Goal: Information Seeking & Learning: Learn about a topic

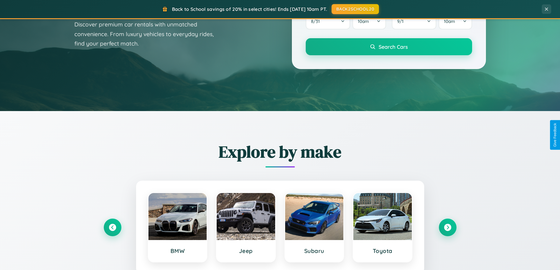
scroll to position [254, 0]
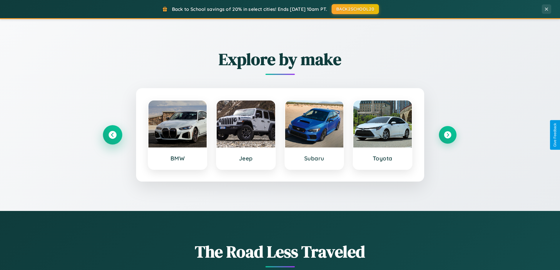
click at [112, 135] on icon at bounding box center [113, 135] width 8 height 8
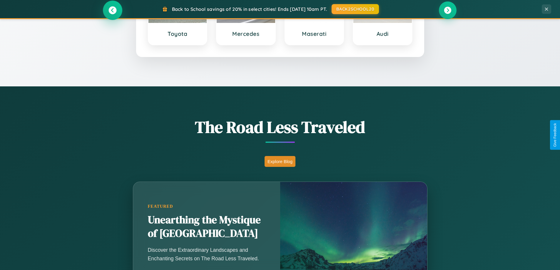
scroll to position [1132, 0]
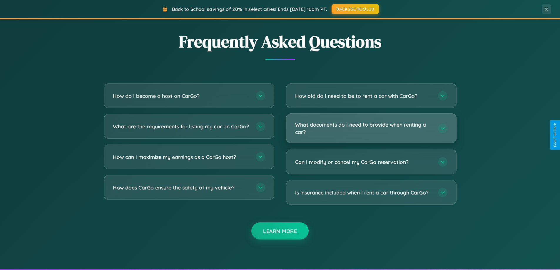
click at [371, 128] on h3 "What documents do I need to provide when renting a car?" at bounding box center [363, 128] width 137 height 14
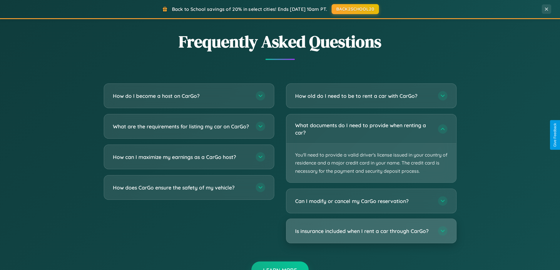
click at [371, 231] on h3 "Is insurance included when I rent a car through CarGo?" at bounding box center [363, 231] width 137 height 7
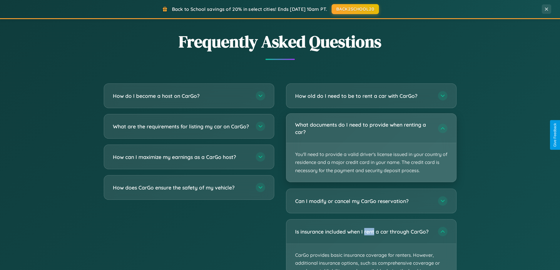
click at [371, 148] on p "You'll need to provide a valid driver's license issued in your country of resid…" at bounding box center [371, 162] width 170 height 39
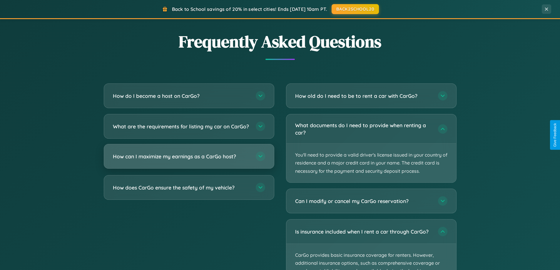
click at [189, 160] on h3 "How can I maximize my earnings as a CarGo host?" at bounding box center [181, 156] width 137 height 7
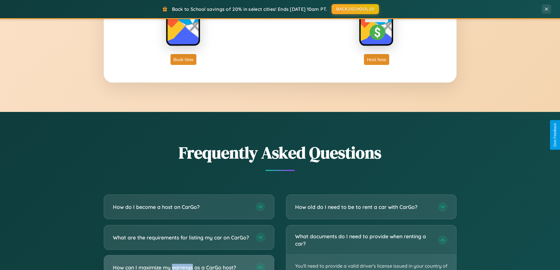
scroll to position [945, 0]
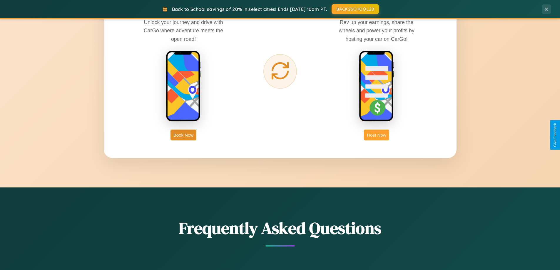
click at [377, 135] on button "Host Now" at bounding box center [376, 135] width 25 height 11
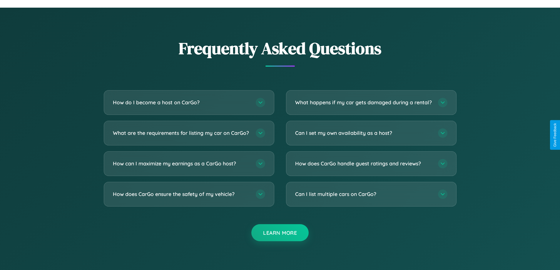
scroll to position [795, 0]
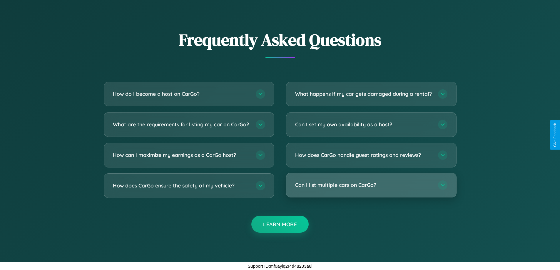
click at [371, 185] on h3 "Can I list multiple cars on CarGo?" at bounding box center [363, 184] width 137 height 7
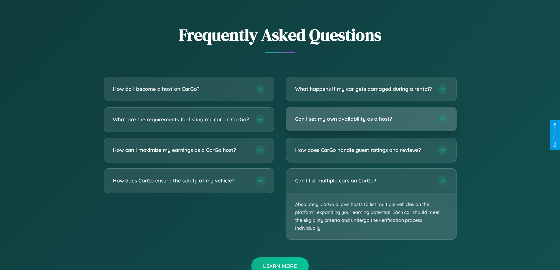
click at [371, 123] on h3 "Can I set my own availability as a host?" at bounding box center [363, 118] width 137 height 7
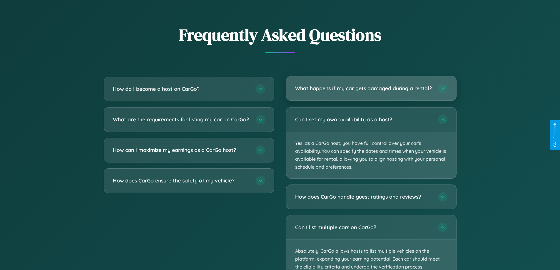
click at [371, 91] on h3 "What happens if my car gets damaged during a rental?" at bounding box center [363, 88] width 137 height 7
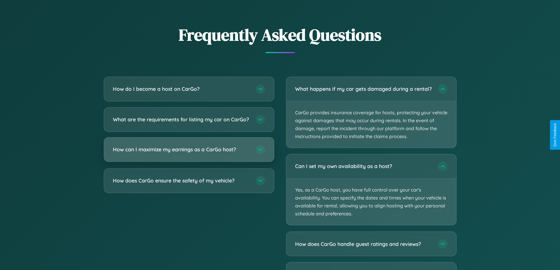
click at [189, 153] on h3 "How can I maximize my earnings as a CarGo host?" at bounding box center [181, 149] width 137 height 7
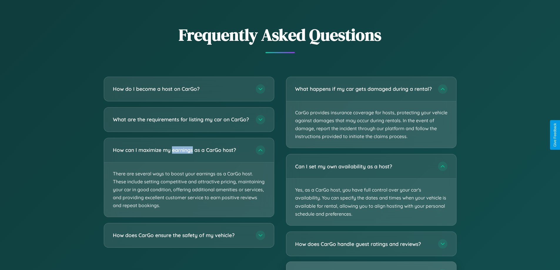
click at [371, 269] on div "Can I list multiple cars on CarGo?" at bounding box center [371, 274] width 170 height 24
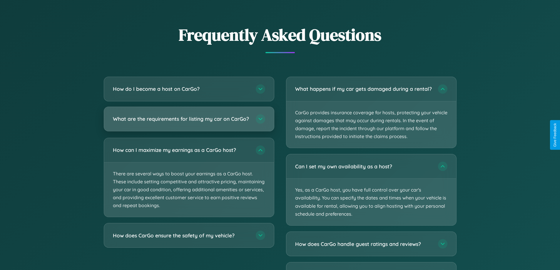
click at [189, 122] on h3 "What are the requirements for listing my car on CarGo?" at bounding box center [181, 118] width 137 height 7
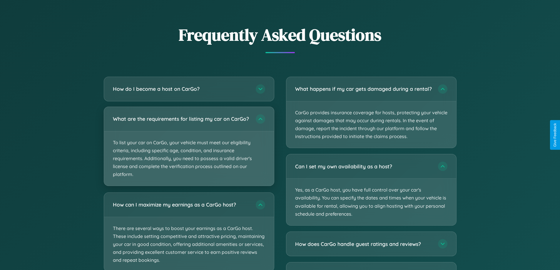
click at [189, 149] on p "To list your car on CarGo, your vehicle must meet our eligibility criteria, inc…" at bounding box center [189, 158] width 170 height 55
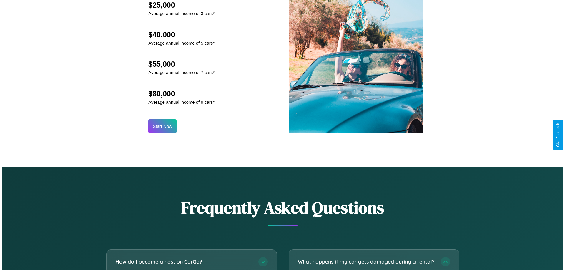
scroll to position [613, 0]
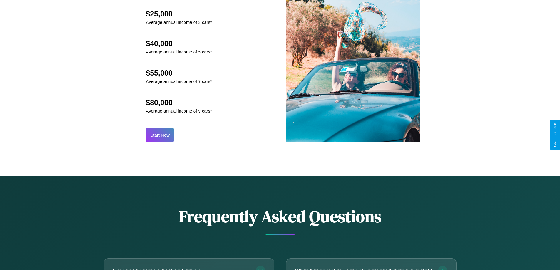
click at [160, 135] on button "Start Now" at bounding box center [160, 135] width 28 height 14
